Goal: Task Accomplishment & Management: Use online tool/utility

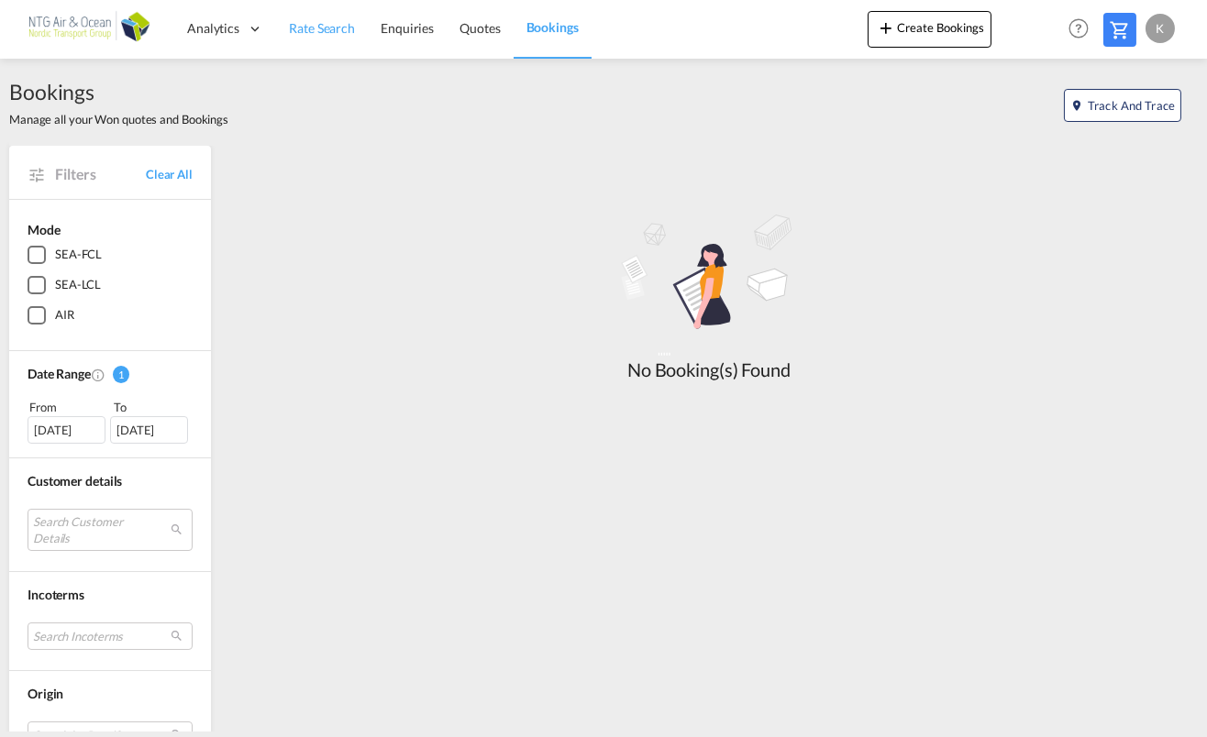
click at [302, 28] on span "Rate Search" at bounding box center [322, 28] width 66 height 16
